Goal: Information Seeking & Learning: Learn about a topic

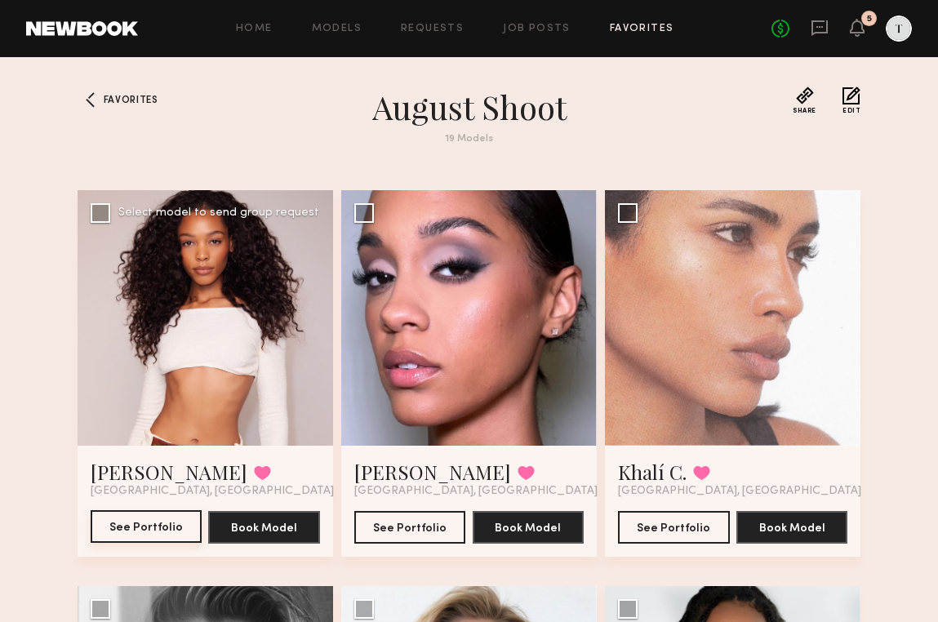
click at [165, 527] on button "See Portfolio" at bounding box center [147, 526] width 112 height 33
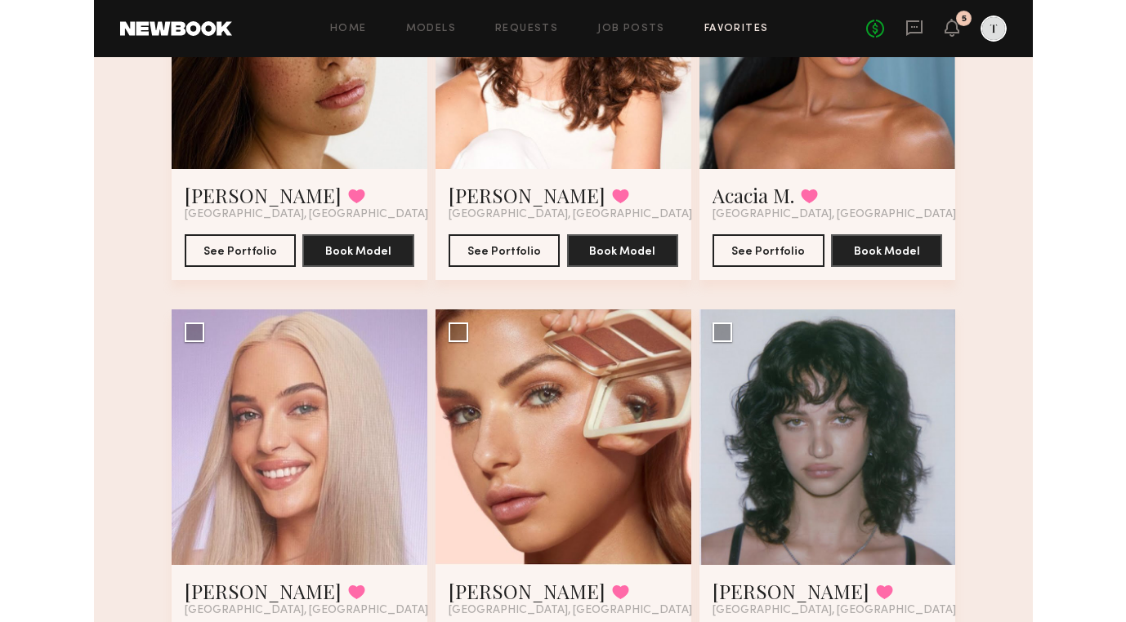
scroll to position [1927, 0]
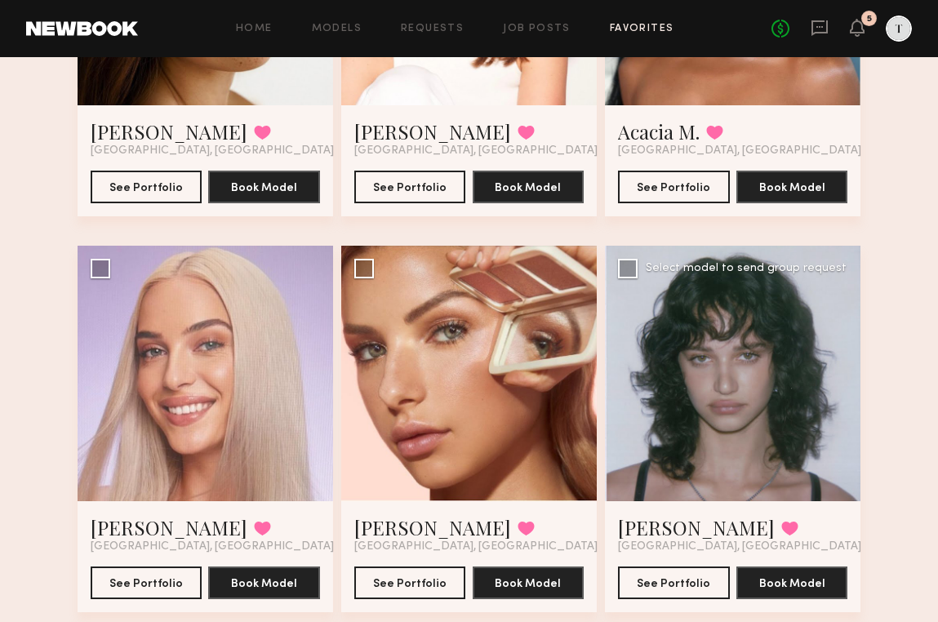
click at [757, 362] on div at bounding box center [733, 374] width 256 height 256
click at [690, 577] on button "See Portfolio" at bounding box center [674, 582] width 112 height 33
click at [420, 580] on button "See Portfolio" at bounding box center [410, 582] width 112 height 33
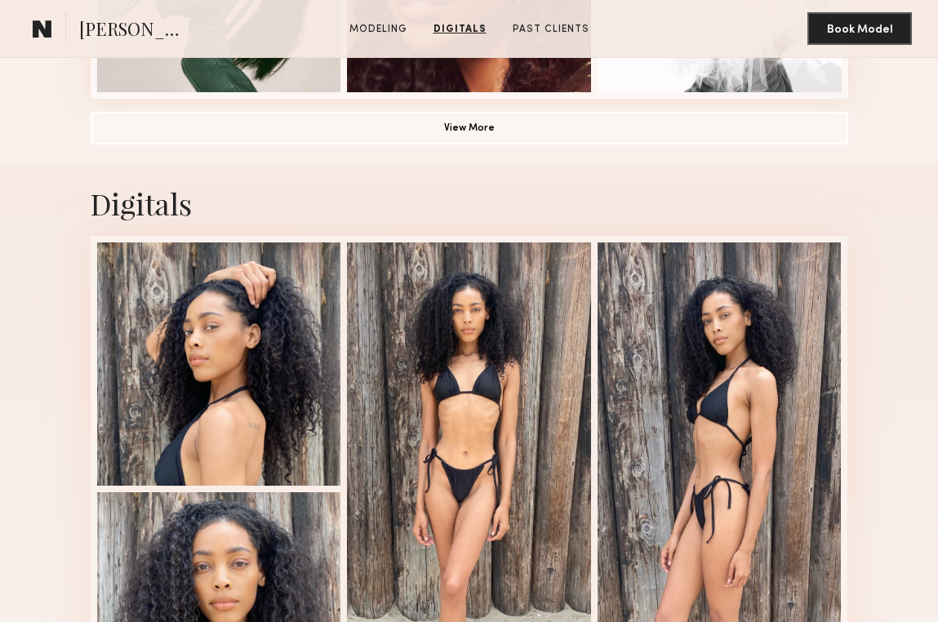
scroll to position [1350, 0]
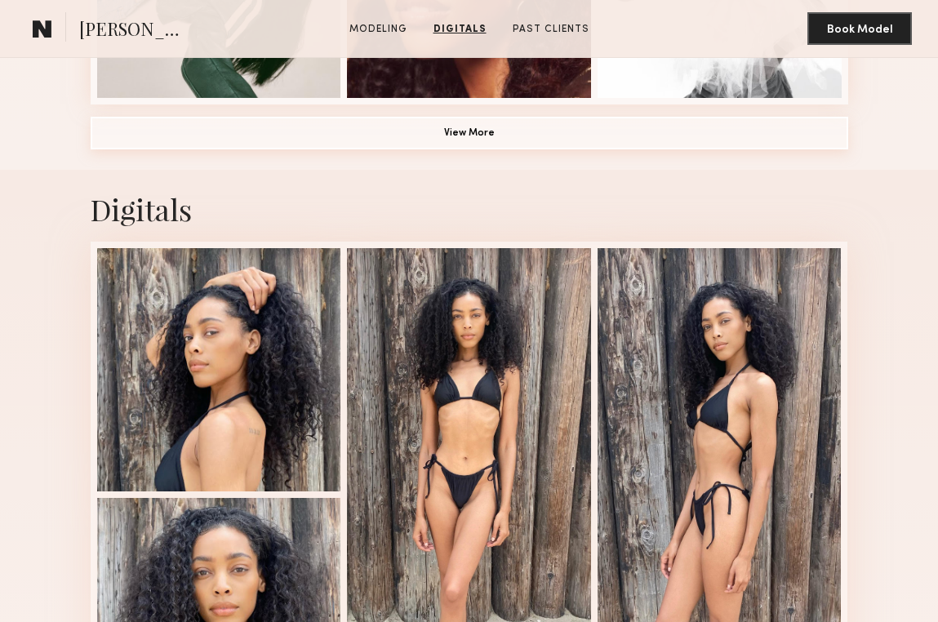
click at [474, 132] on button "View More" at bounding box center [470, 133] width 758 height 33
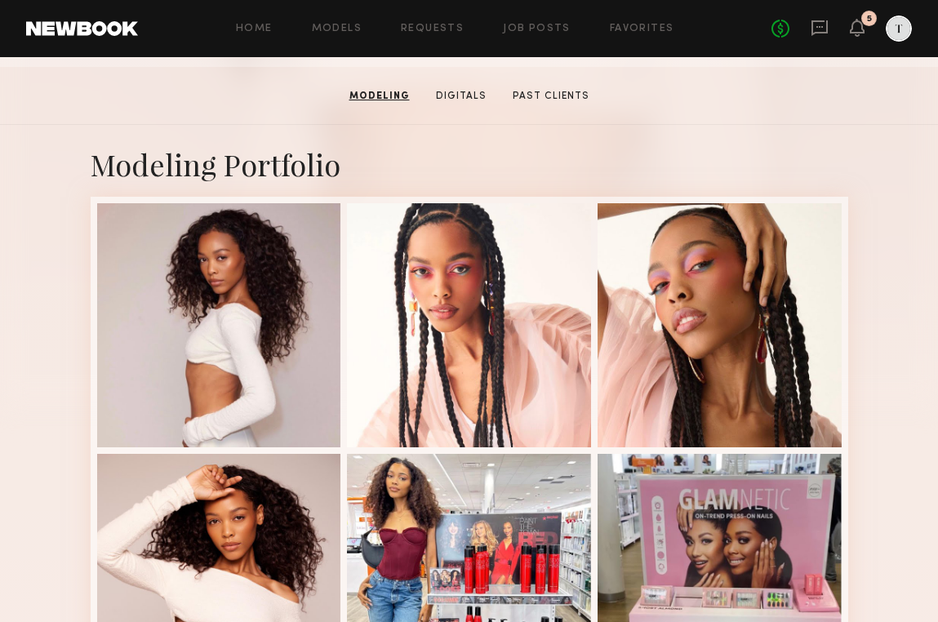
scroll to position [294, 0]
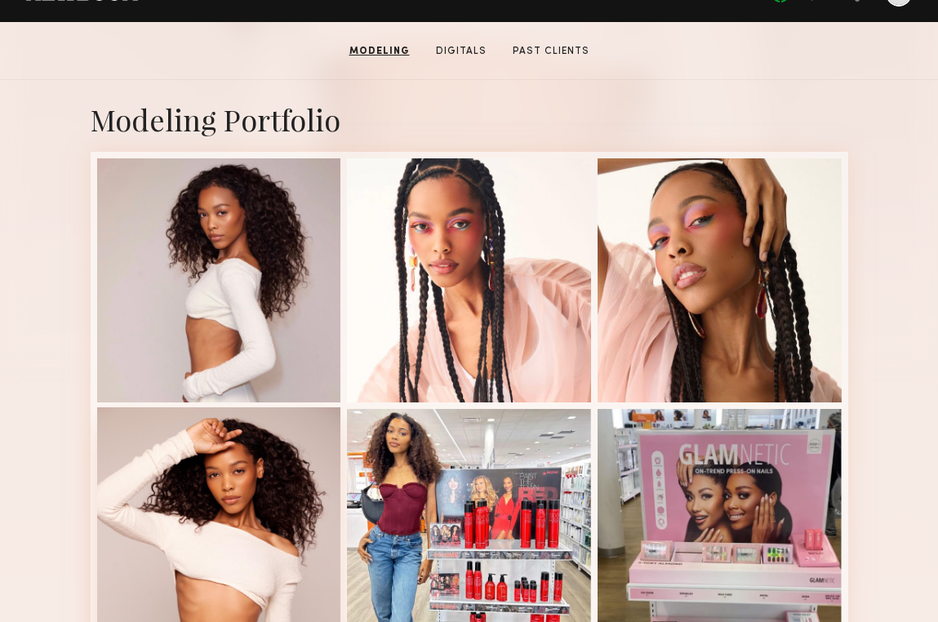
click at [216, 490] on div at bounding box center [219, 530] width 244 height 244
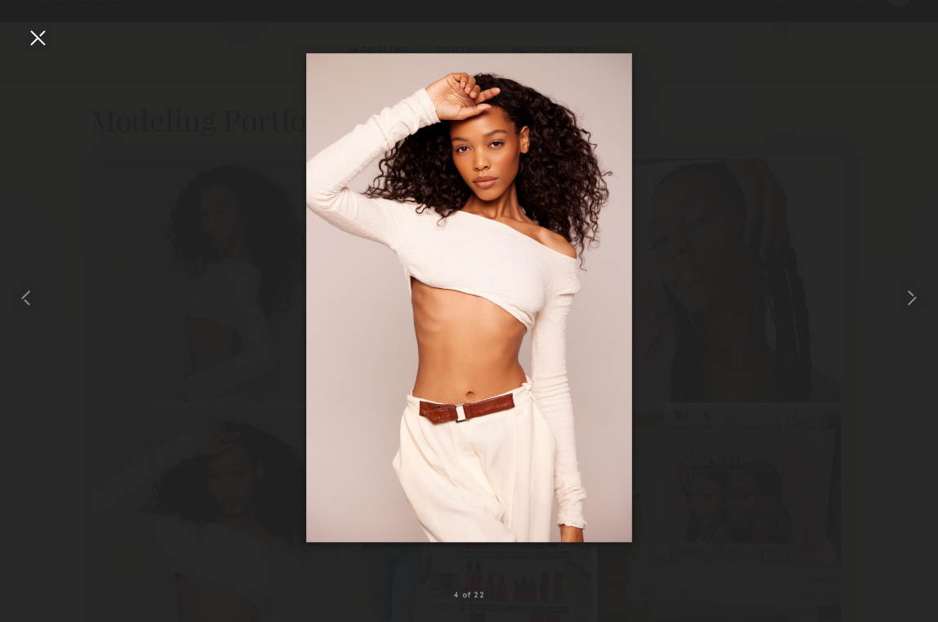
click at [38, 33] on div at bounding box center [38, 38] width 26 height 26
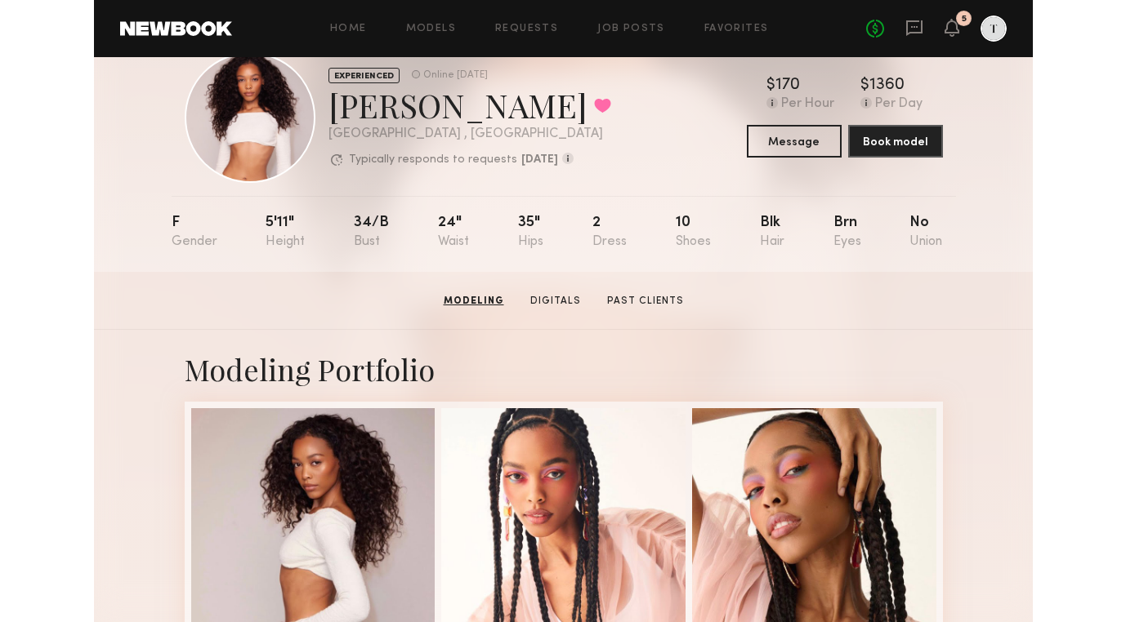
scroll to position [0, 0]
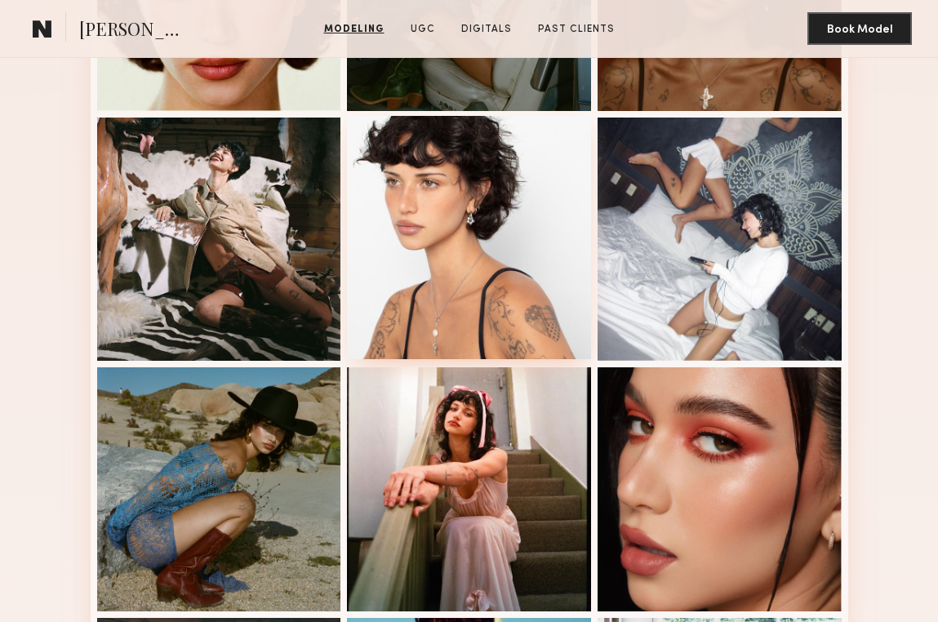
scroll to position [586, 0]
click at [486, 231] on div at bounding box center [469, 238] width 244 height 244
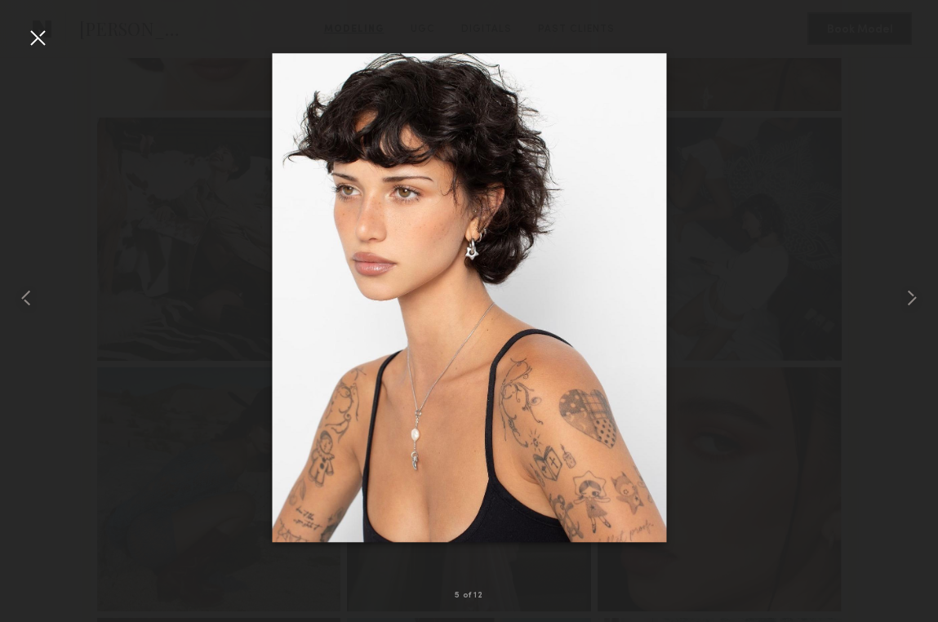
click at [849, 297] on div at bounding box center [469, 298] width 938 height 544
click at [38, 34] on div at bounding box center [38, 38] width 26 height 26
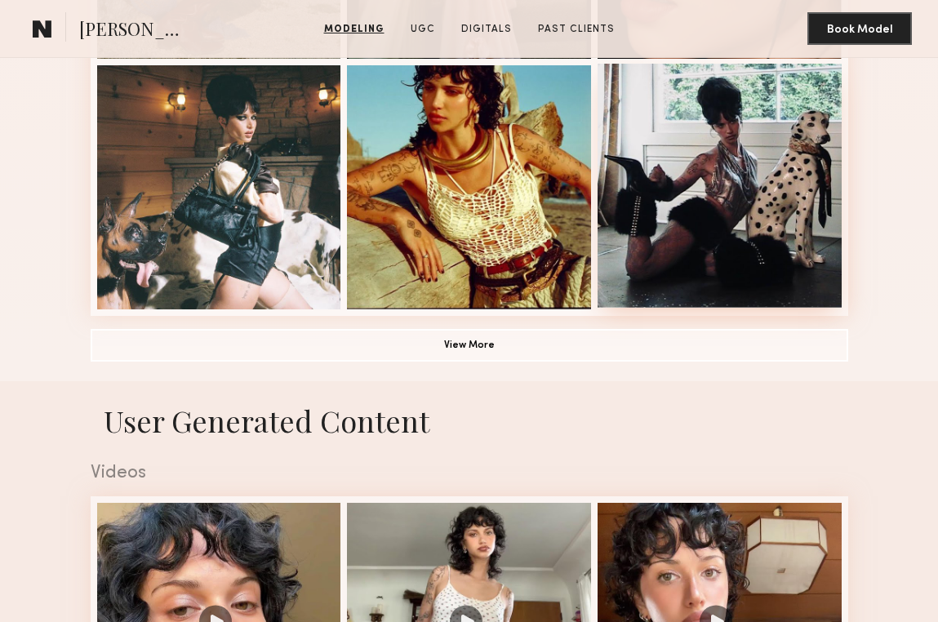
scroll to position [1166, 0]
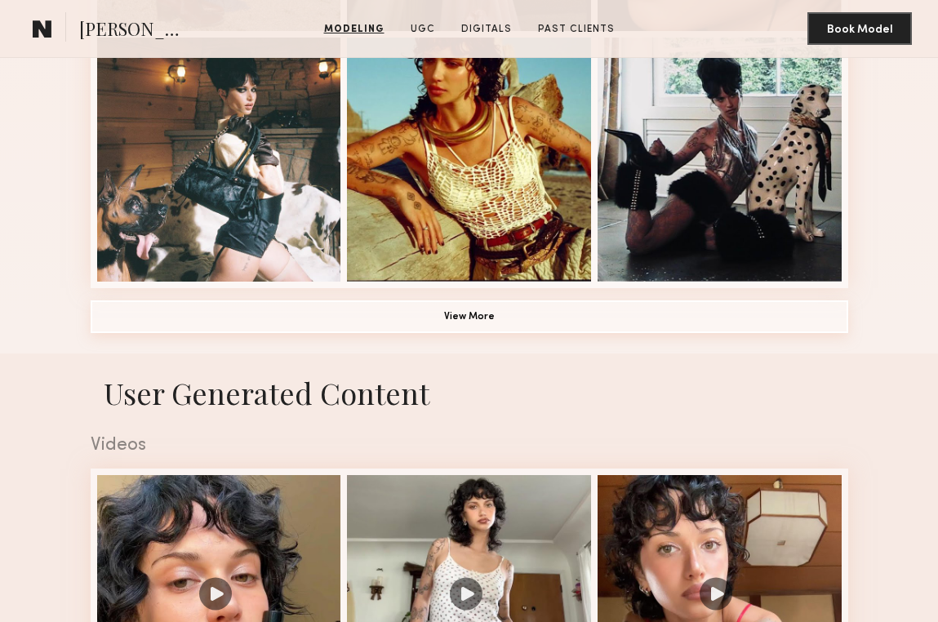
click at [496, 310] on button "View More" at bounding box center [470, 317] width 758 height 33
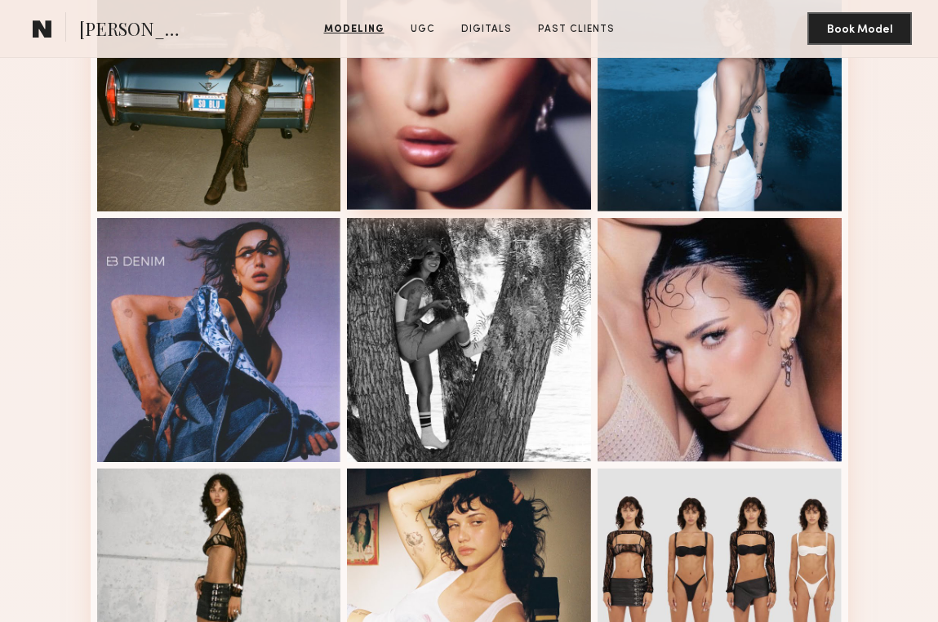
scroll to position [2518, 0]
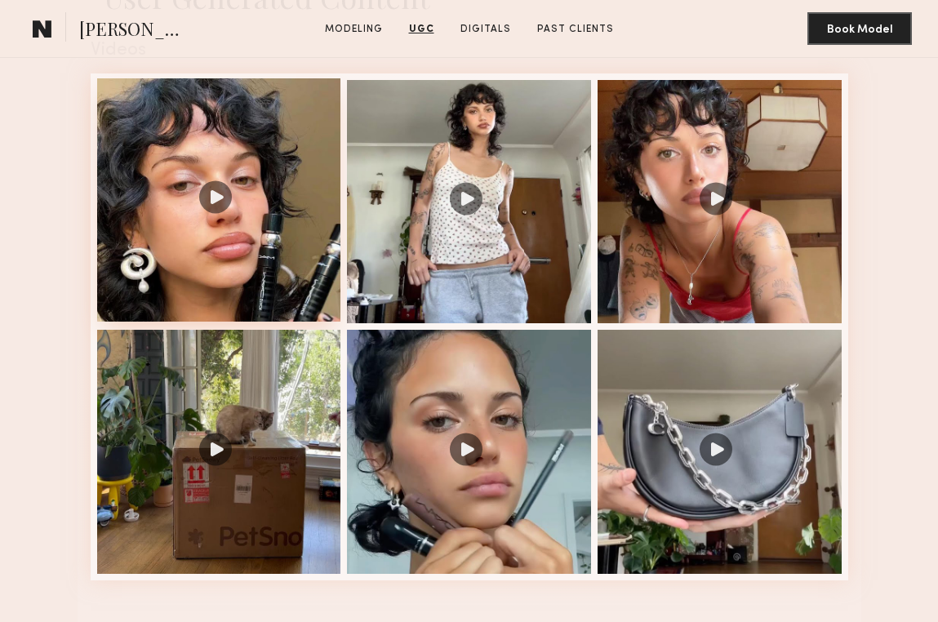
click at [270, 247] on div at bounding box center [219, 200] width 244 height 244
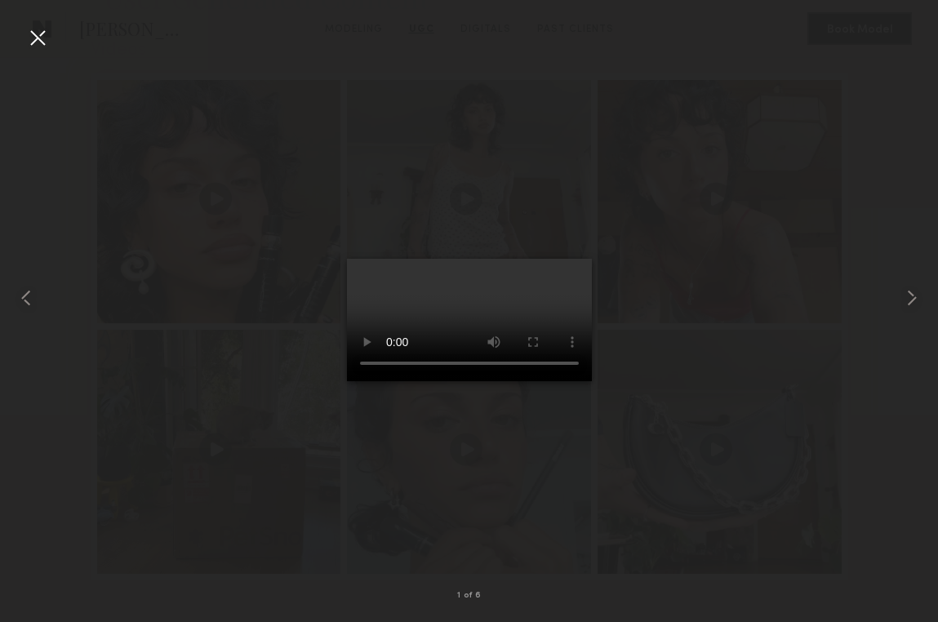
click at [768, 281] on div at bounding box center [469, 298] width 938 height 544
click at [909, 297] on common-icon at bounding box center [912, 298] width 26 height 26
click at [36, 38] on div at bounding box center [38, 38] width 26 height 26
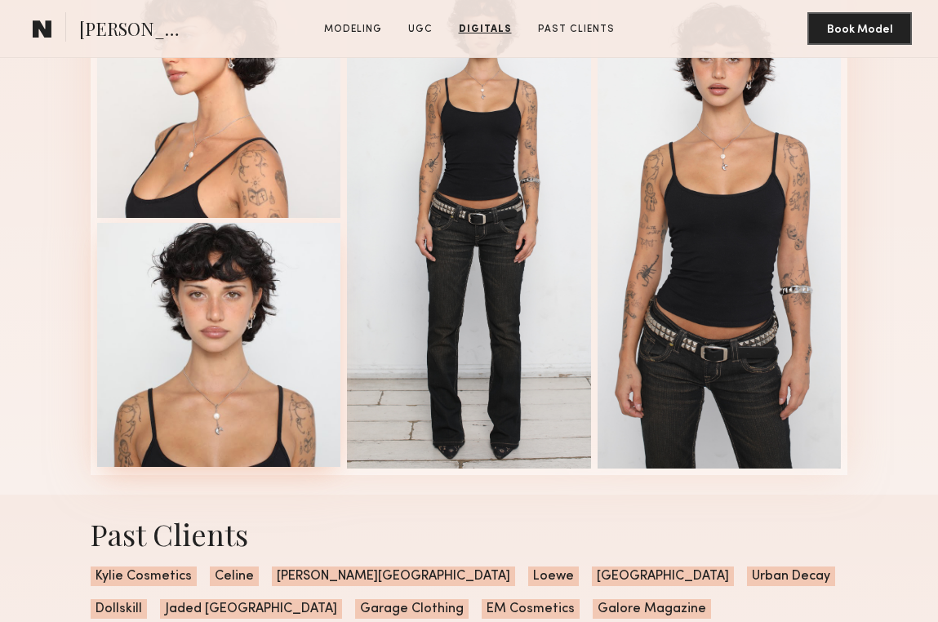
scroll to position [4168, 0]
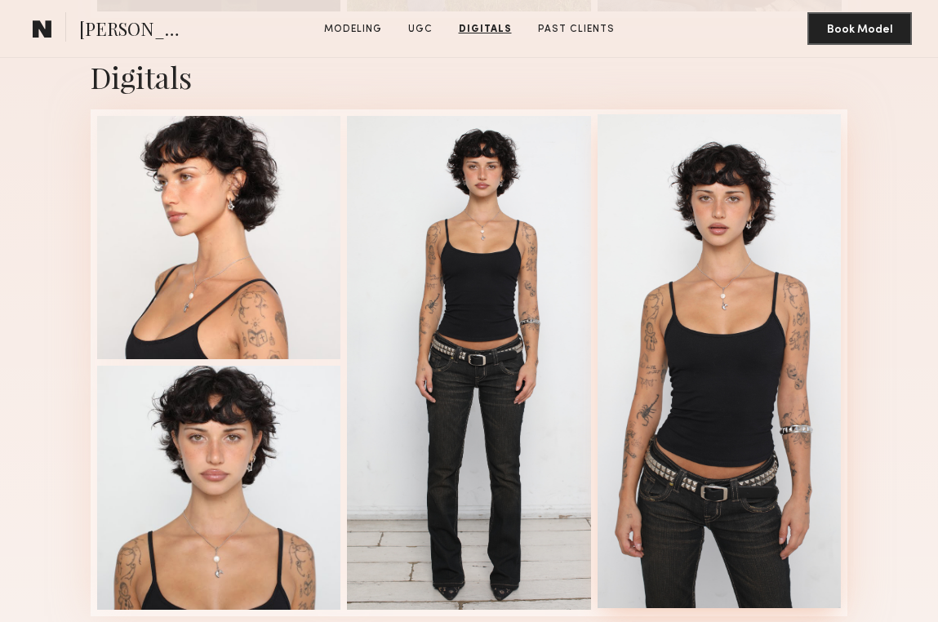
click at [692, 279] on div at bounding box center [720, 361] width 244 height 494
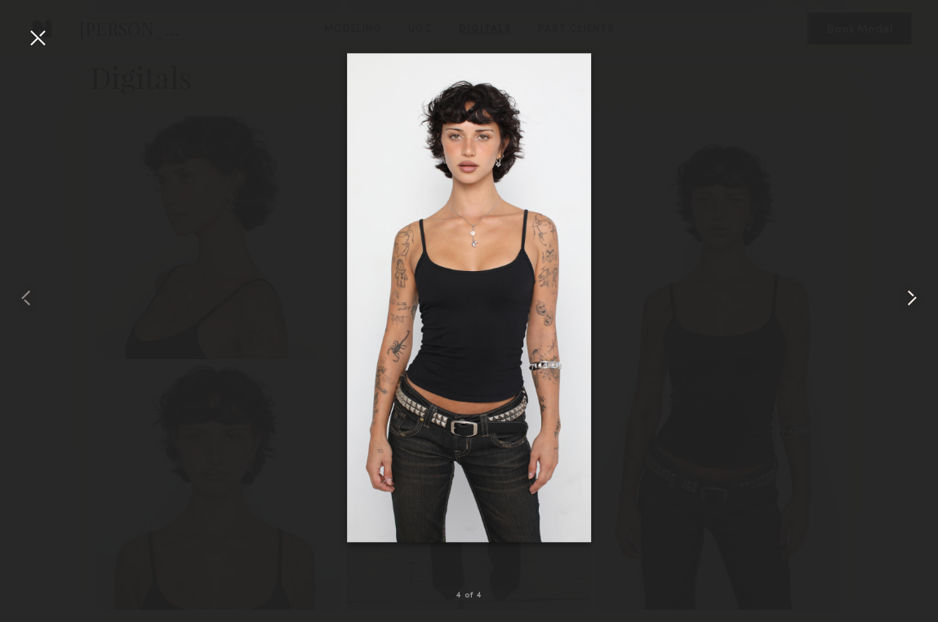
click at [921, 294] on common-icon at bounding box center [912, 298] width 26 height 26
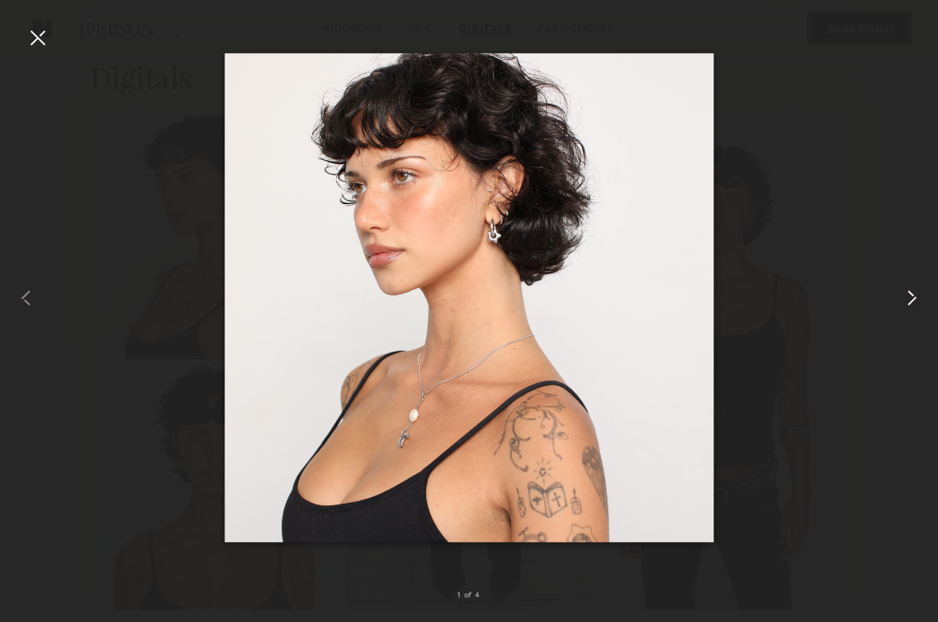
click at [920, 294] on common-icon at bounding box center [912, 298] width 26 height 26
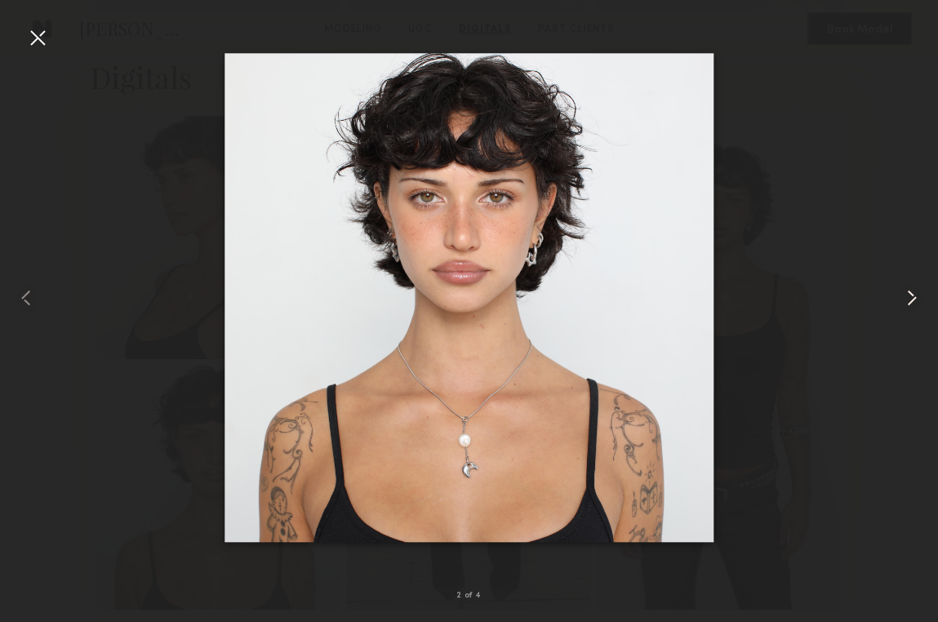
click at [920, 294] on common-icon at bounding box center [912, 298] width 26 height 26
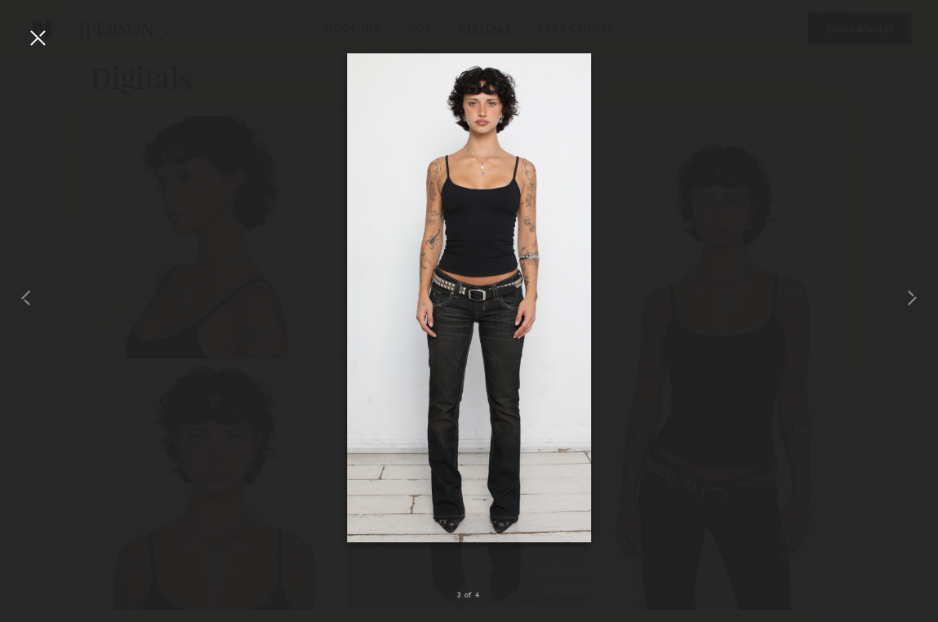
click at [37, 33] on div at bounding box center [38, 38] width 26 height 26
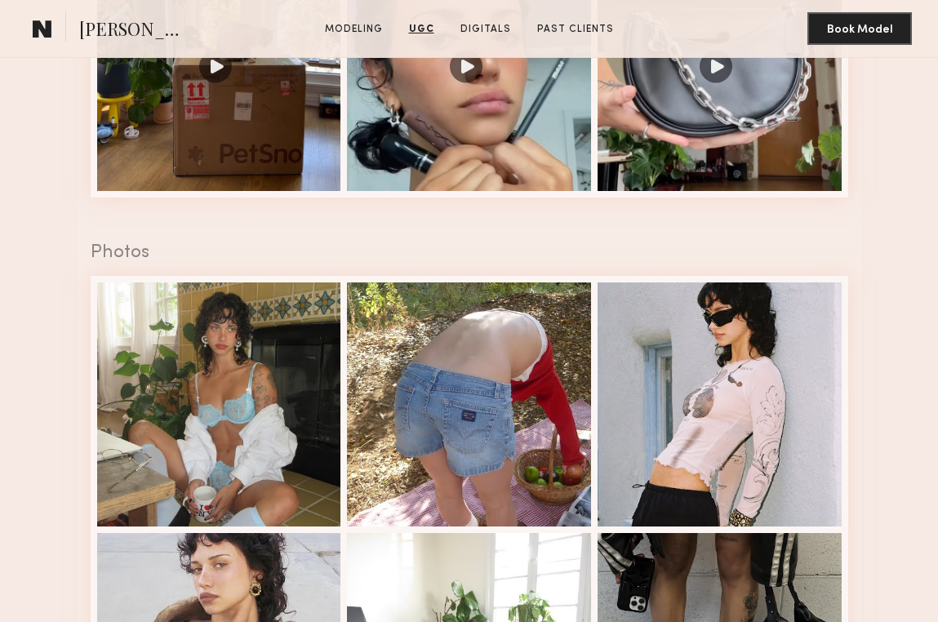
scroll to position [2900, 0]
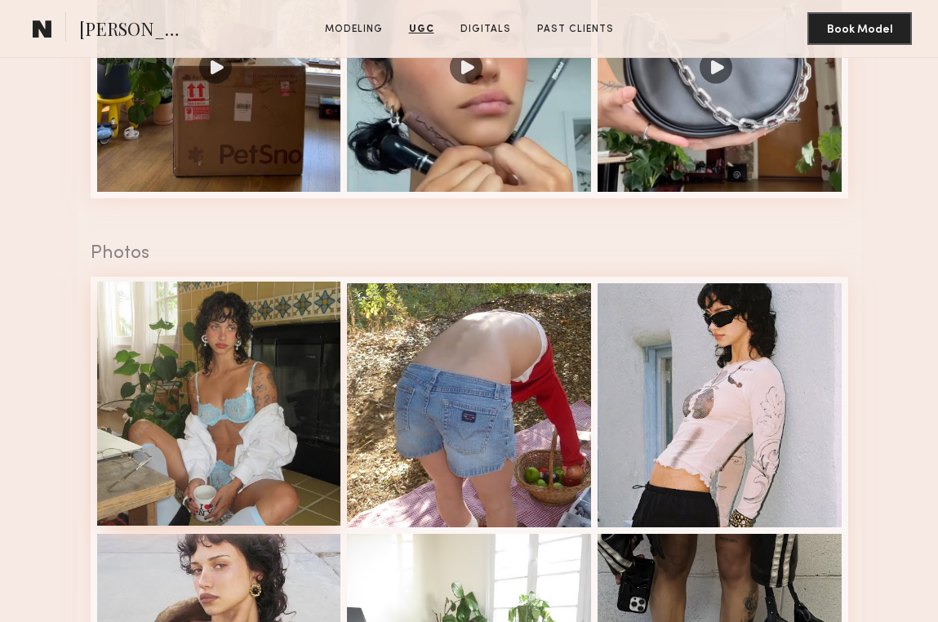
click at [221, 380] on div at bounding box center [219, 404] width 244 height 244
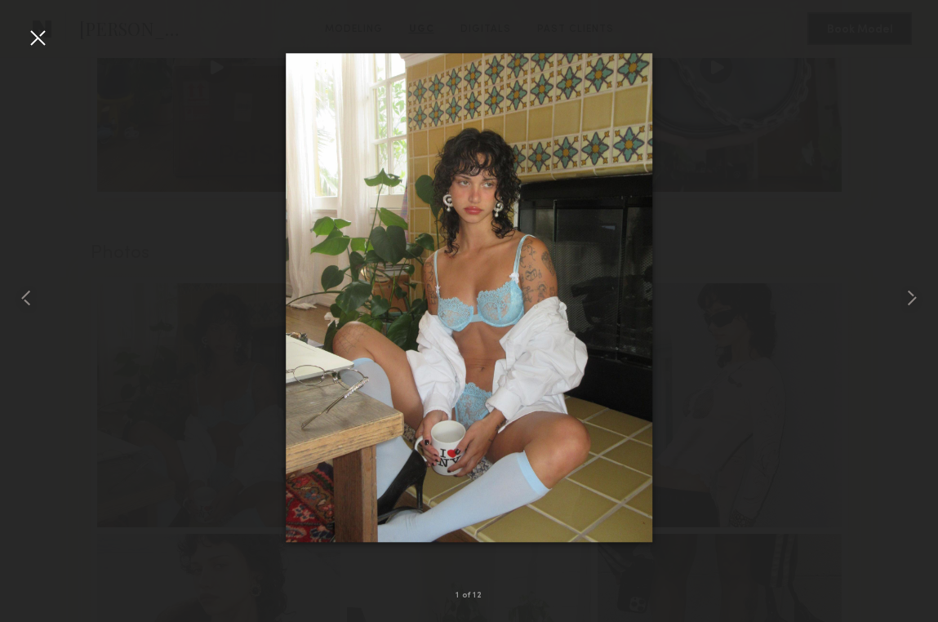
click at [38, 39] on div at bounding box center [38, 38] width 26 height 26
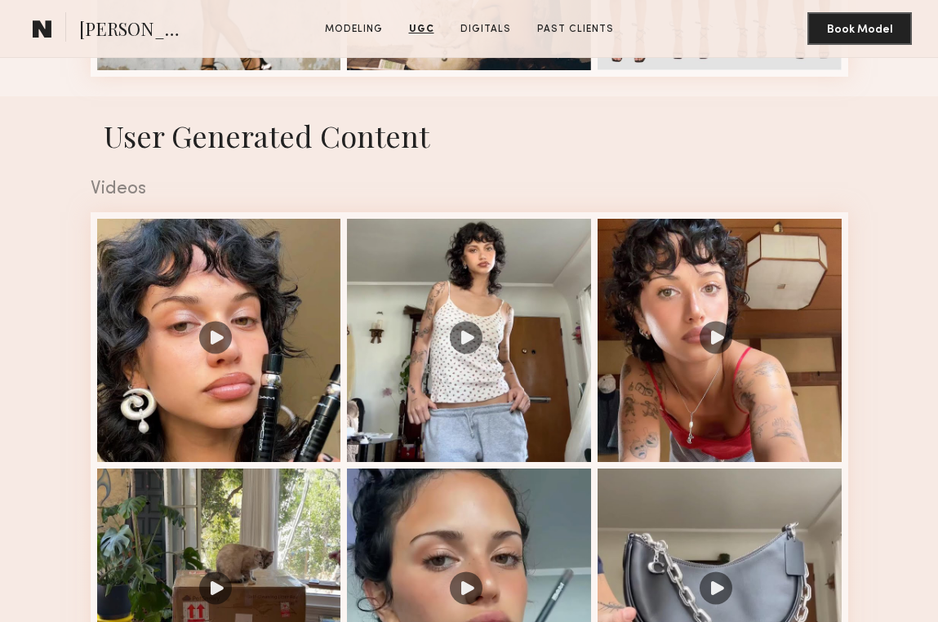
scroll to position [2378, 0]
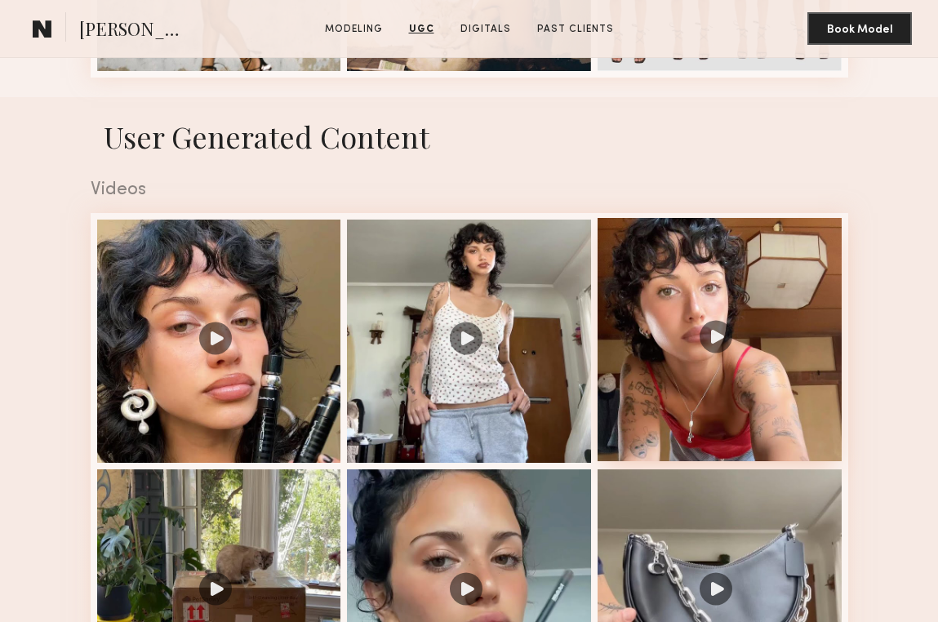
click at [774, 382] on div at bounding box center [720, 340] width 244 height 244
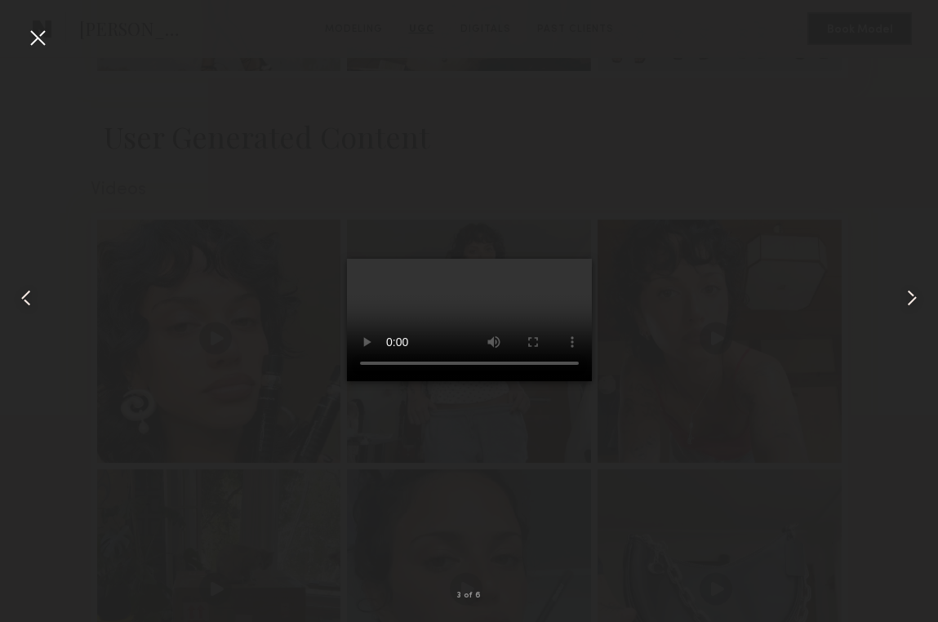
click at [39, 38] on div at bounding box center [38, 38] width 26 height 26
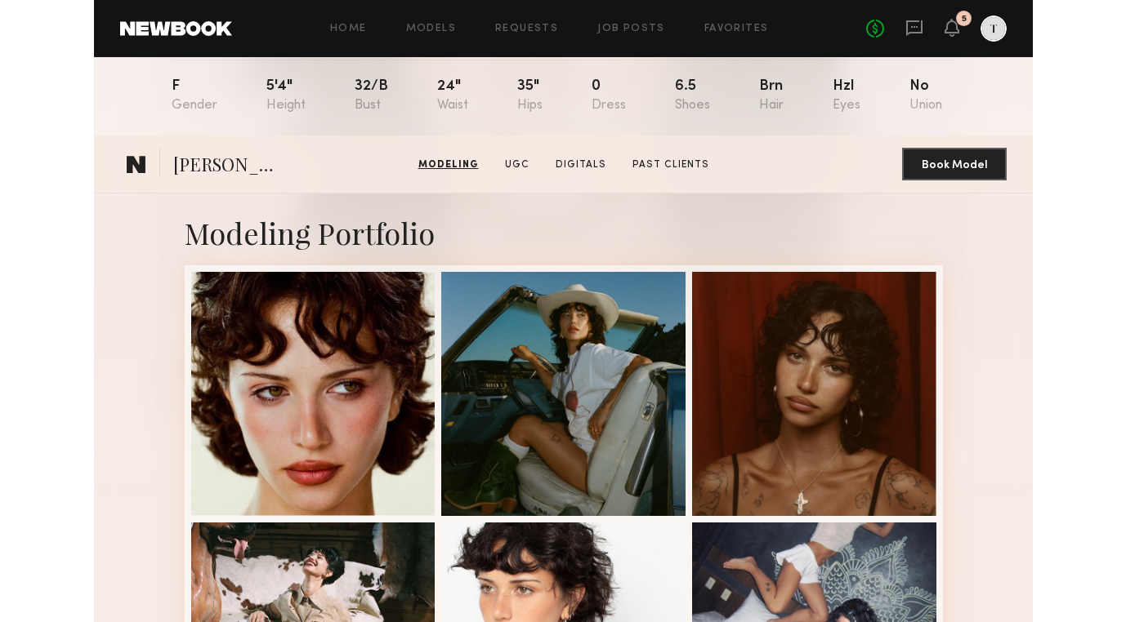
scroll to position [0, 0]
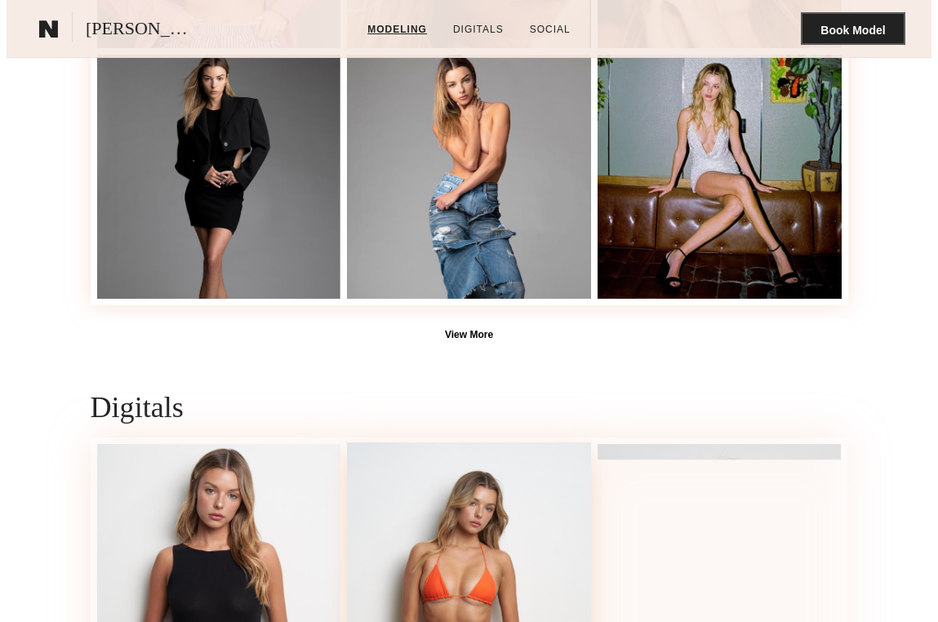
scroll to position [1173, 0]
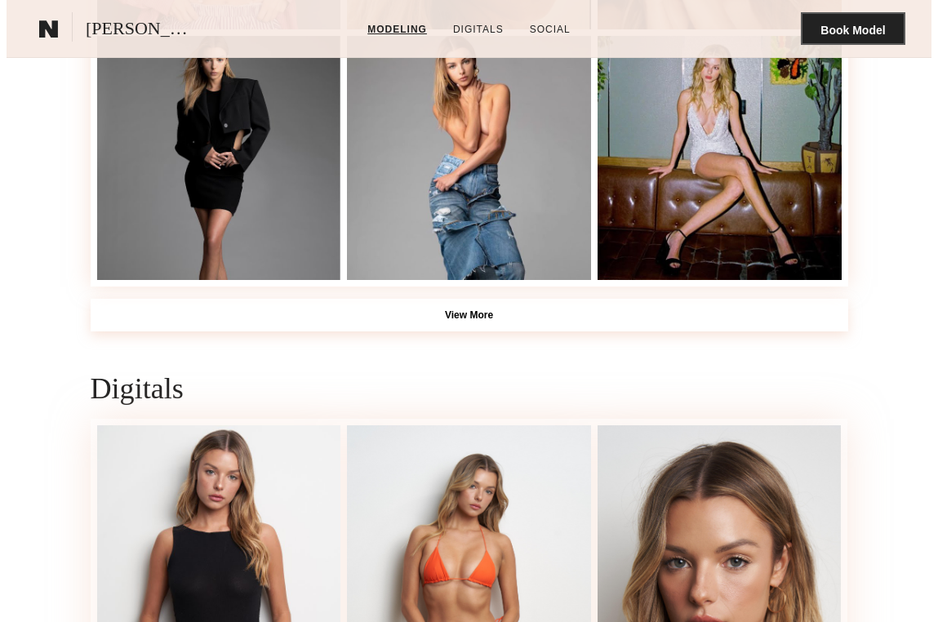
click at [498, 309] on button "View More" at bounding box center [470, 315] width 758 height 33
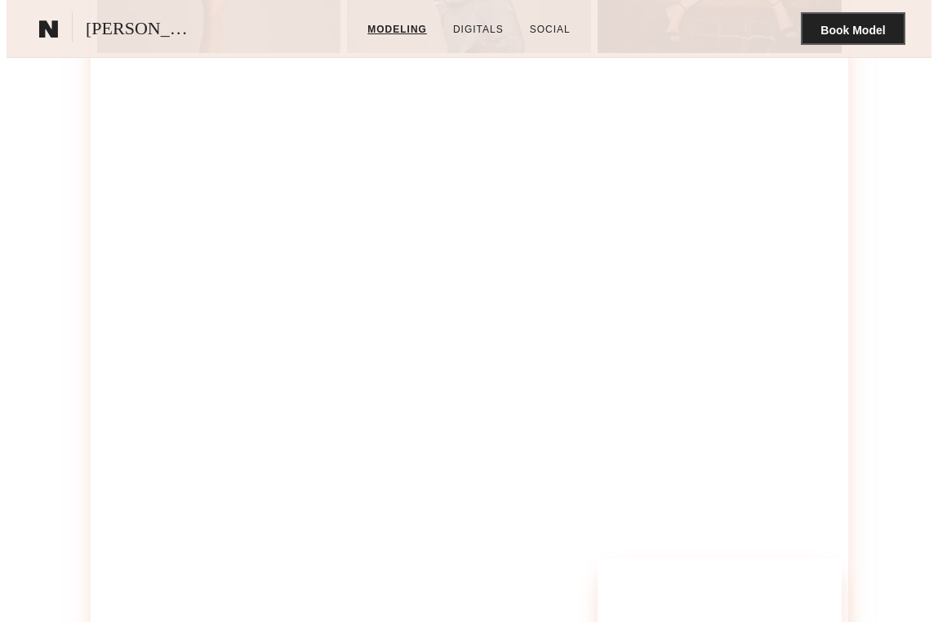
scroll to position [1391, 0]
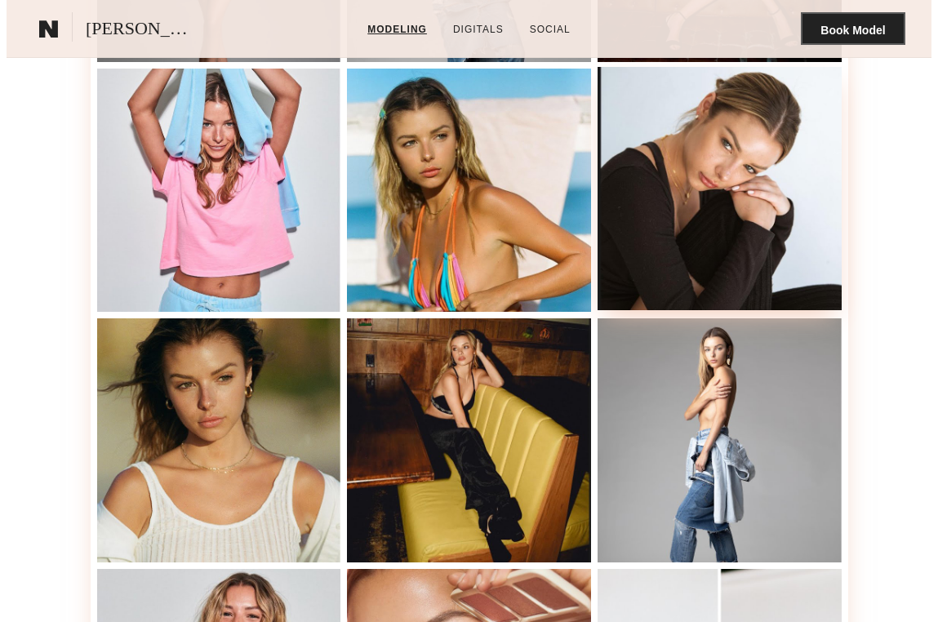
click at [733, 169] on div at bounding box center [720, 189] width 244 height 244
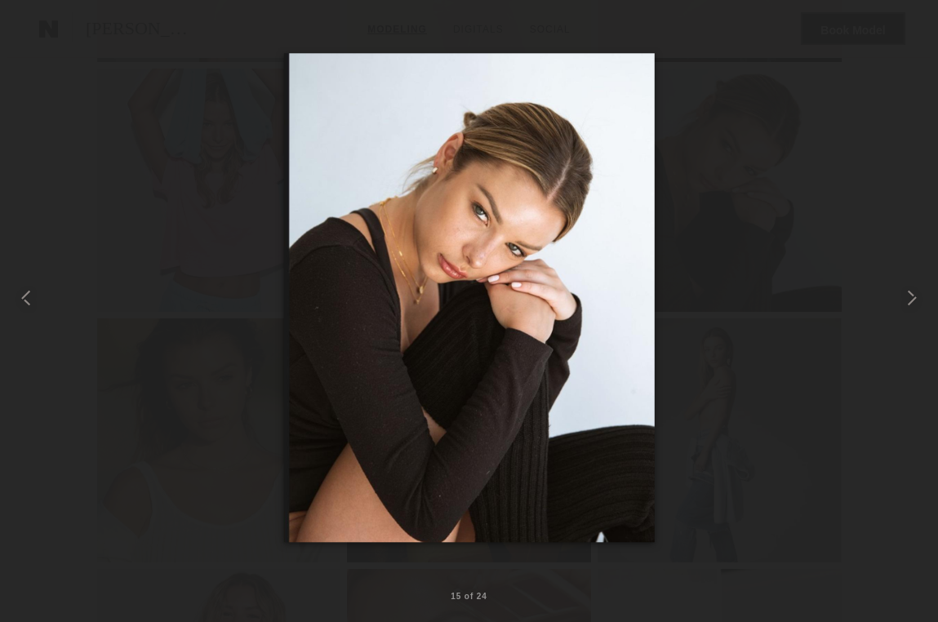
click at [29, 37] on div at bounding box center [38, 38] width 26 height 26
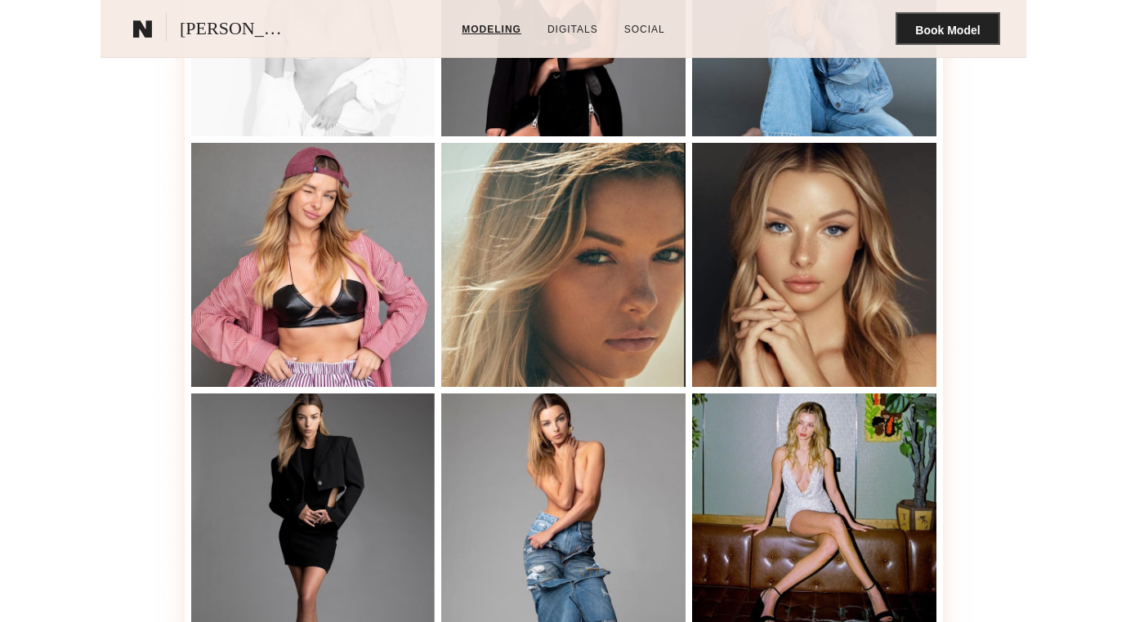
scroll to position [0, 0]
